Goal: Information Seeking & Learning: Learn about a topic

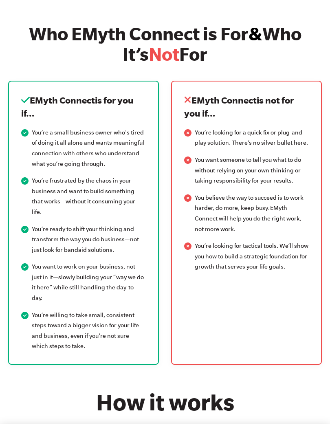
scroll to position [947, 0]
click at [4, 320] on div "EMyth Connect is for you if… You’re a small business owner who's tired of doing…" at bounding box center [83, 231] width 163 height 284
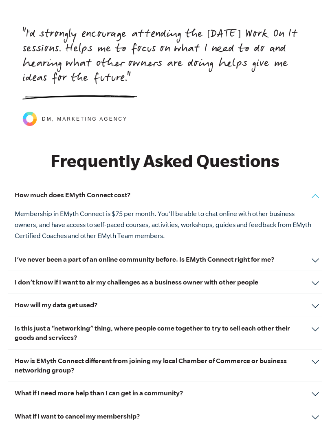
scroll to position [3680, 0]
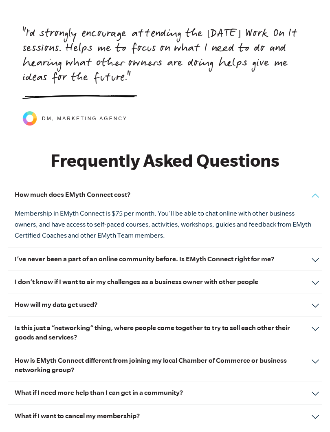
click at [50, 286] on h3 "I don’t know if I want to air my challenges as a business owner with other peop…" at bounding box center [165, 290] width 301 height 9
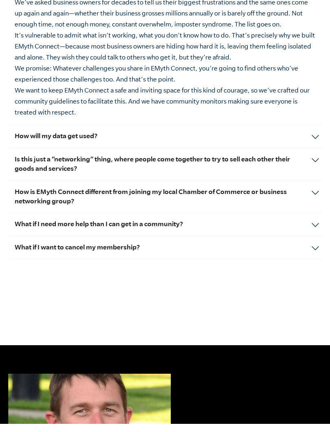
scroll to position [3937, 0]
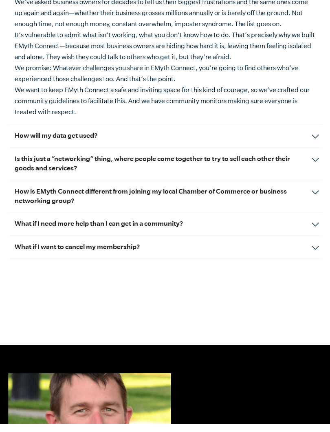
click at [18, 163] on h3 "Is this just a “networking” thing, where people come together to try to sell ea…" at bounding box center [165, 172] width 301 height 19
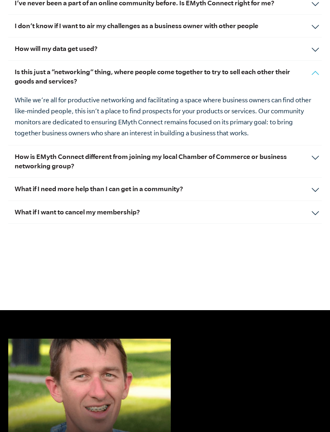
scroll to position [3903, 0]
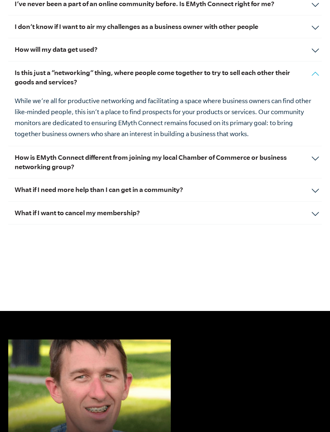
click at [31, 153] on h3 "How is EMyth Connect different from joining my local Chamber of Commerce or bus…" at bounding box center [165, 162] width 301 height 19
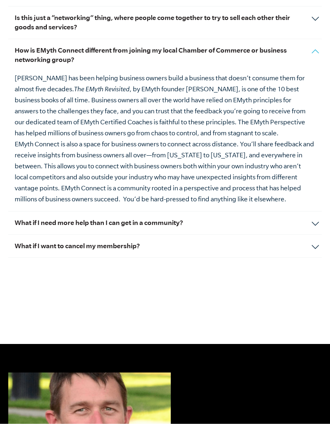
click at [32, 227] on h3 "What if I need more help than I can get in a community?" at bounding box center [165, 231] width 301 height 9
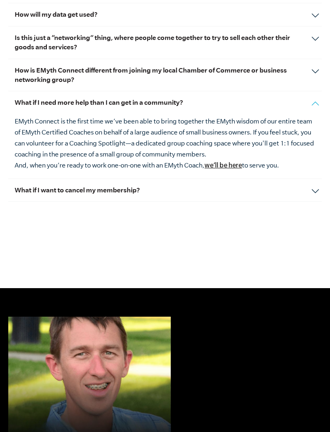
scroll to position [3937, 0]
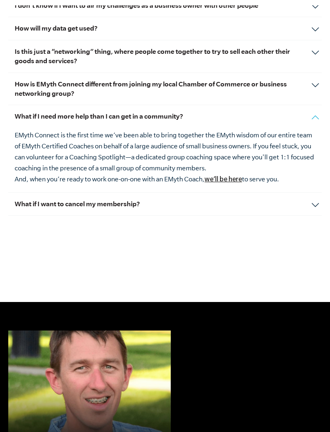
click at [21, 188] on div "What if I want to cancel my membership? We hope you feel the value of your conn…" at bounding box center [165, 199] width 314 height 23
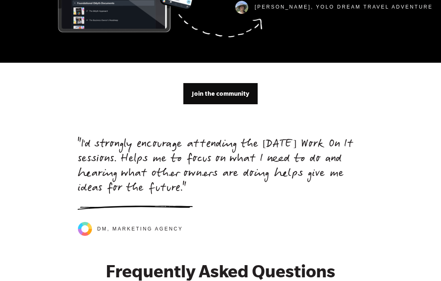
scroll to position [2537, 0]
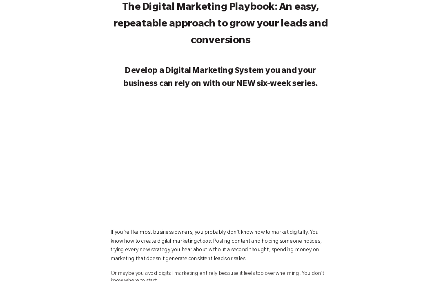
scroll to position [51, 0]
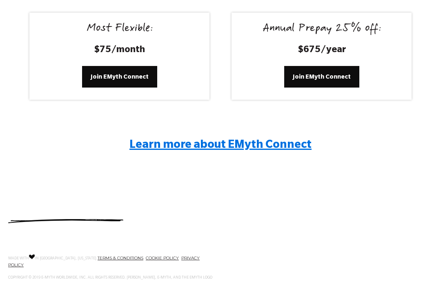
scroll to position [1605, 0]
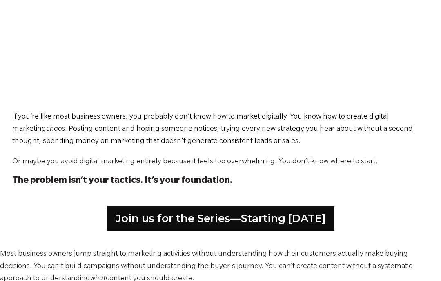
scroll to position [321, 0]
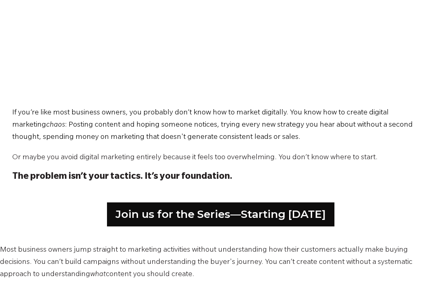
click at [207, 209] on link "Join us for the Series—Starting [DATE]" at bounding box center [220, 215] width 227 height 24
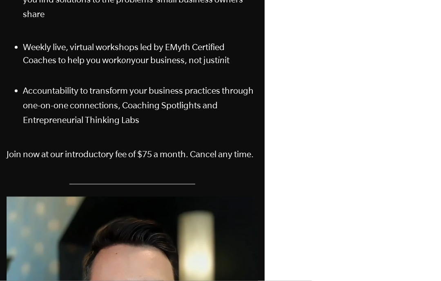
scroll to position [302, 0]
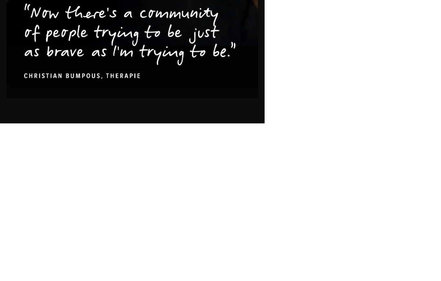
scroll to position [579, 0]
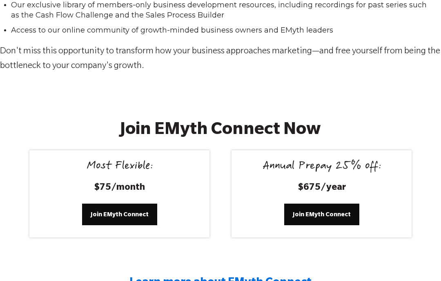
scroll to position [1435, 0]
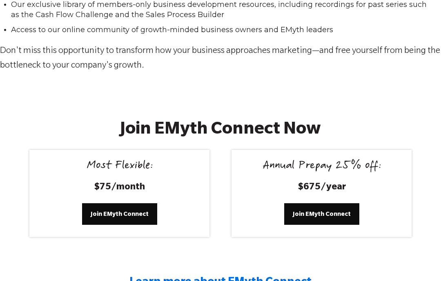
click at [240, 70] on p "Don't miss this opportunity to transform how your business approaches marketing…" at bounding box center [220, 58] width 441 height 29
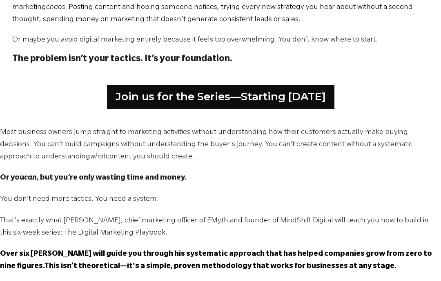
scroll to position [439, 0]
click at [121, 89] on link "Join us for the Series—Starting September 2" at bounding box center [220, 97] width 227 height 24
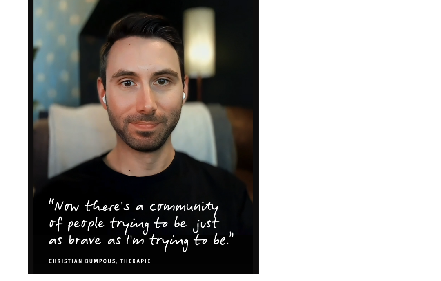
scroll to position [544, 0]
